Goal: Check status

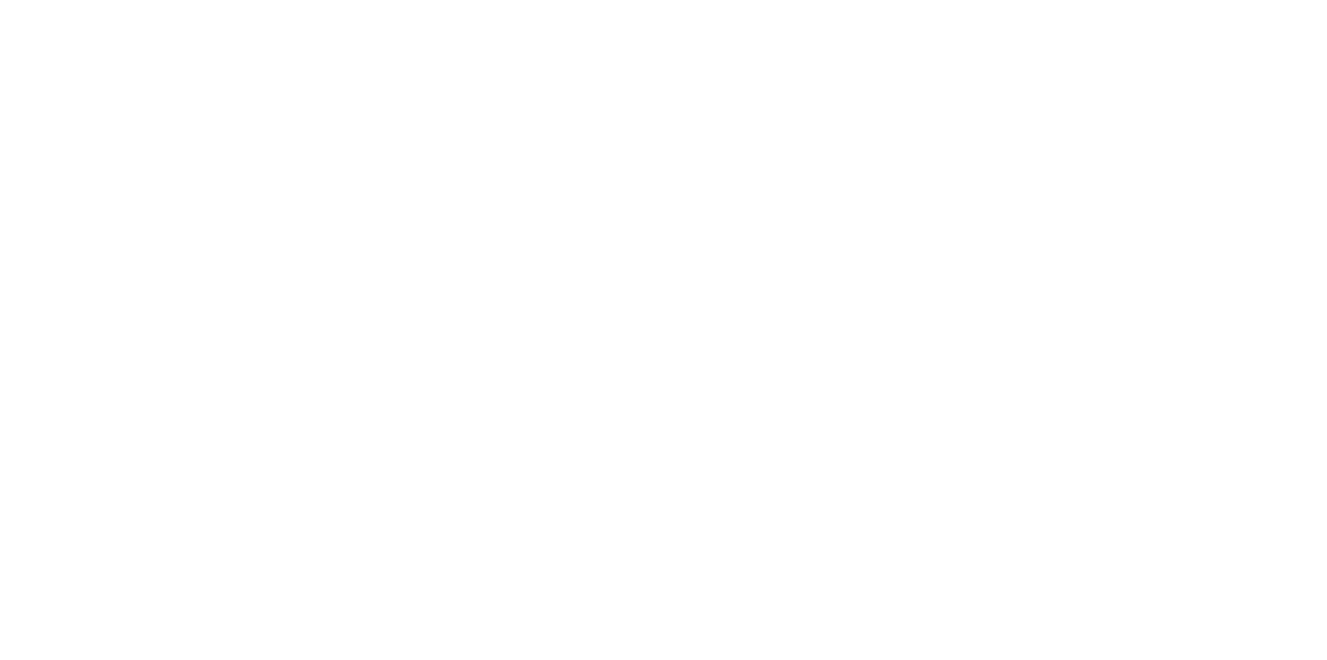
click at [463, 0] on html at bounding box center [663, 0] width 1327 height 0
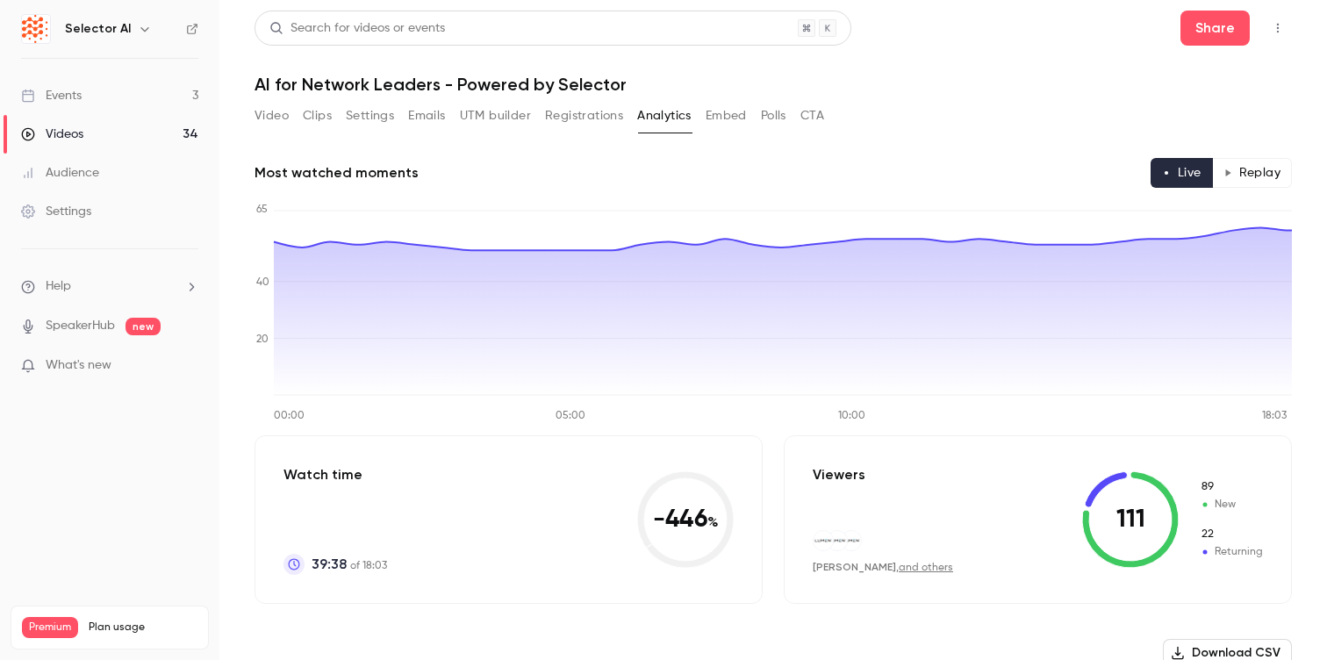
click at [1263, 172] on button "Replay" at bounding box center [1252, 173] width 80 height 30
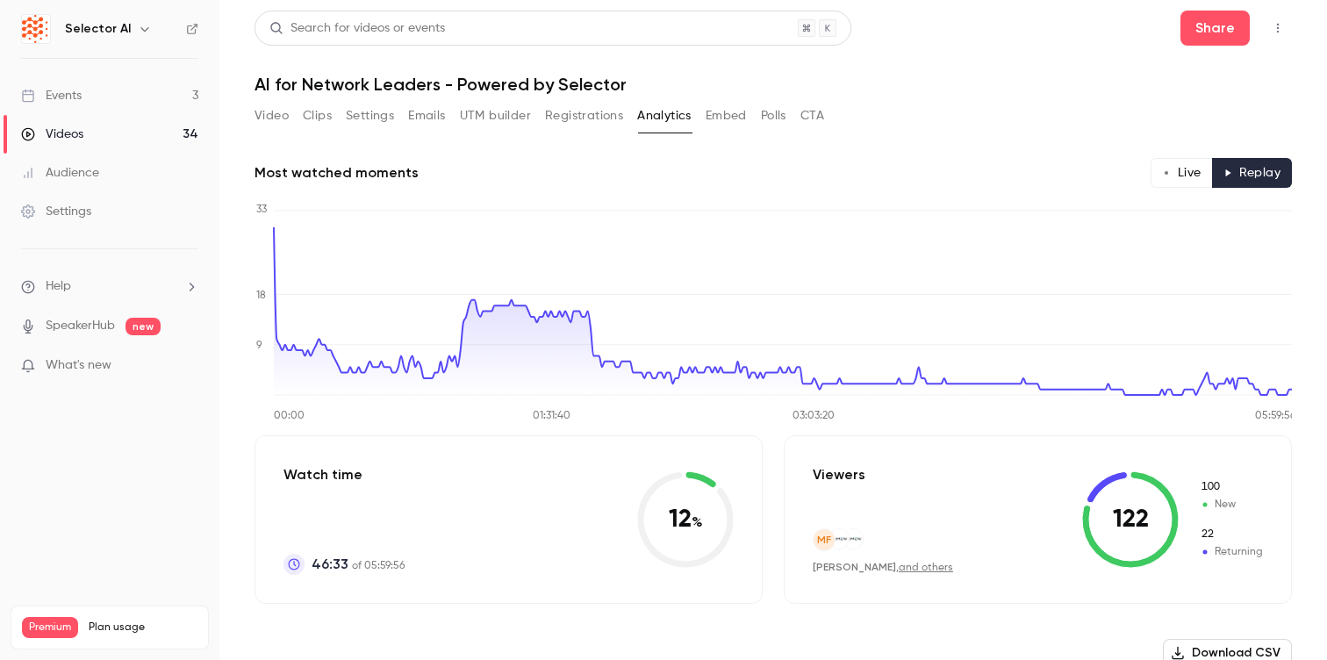
click at [569, 117] on button "Registrations" at bounding box center [584, 116] width 78 height 28
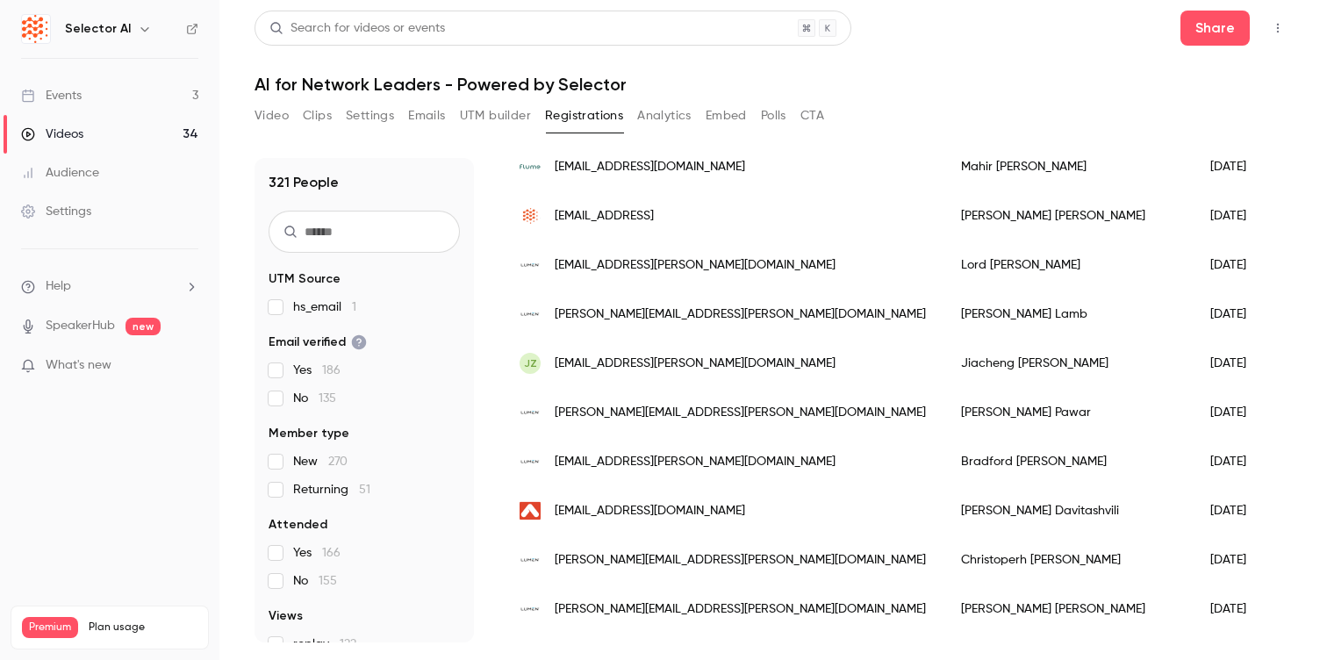
scroll to position [481, 0]
